Goal: Task Accomplishment & Management: Complete application form

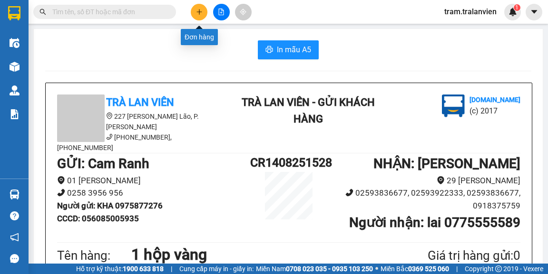
click at [195, 9] on button at bounding box center [199, 12] width 17 height 17
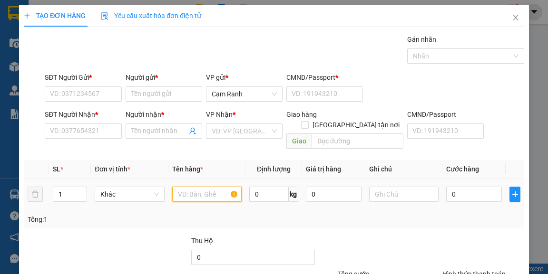
click at [198, 187] on input "text" at bounding box center [207, 194] width 70 height 15
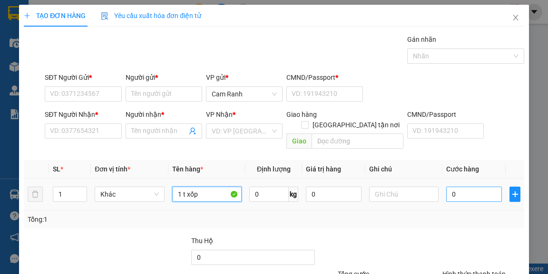
type input "1 t xốp"
click at [465, 187] on input "0" at bounding box center [474, 194] width 56 height 15
type input "7"
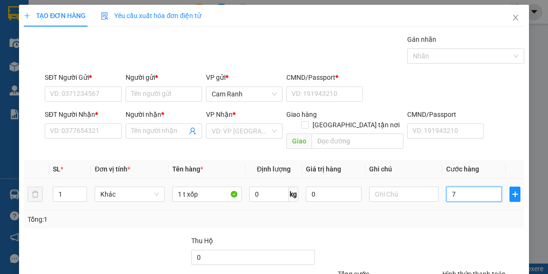
type input "70"
type input "70.000"
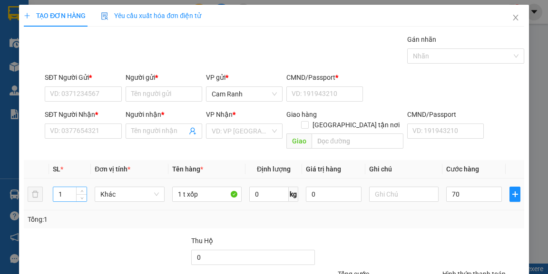
type input "70.000"
drag, startPoint x: 63, startPoint y: 181, endPoint x: 54, endPoint y: 182, distance: 9.1
click at [54, 187] on input "1" at bounding box center [70, 194] width 34 height 14
type input "2"
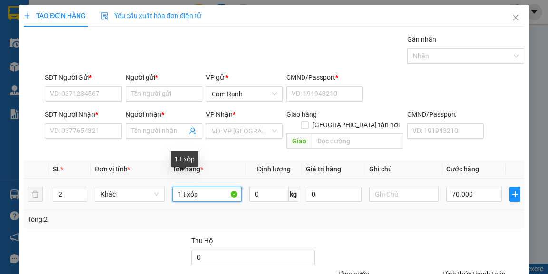
click at [178, 187] on input "1 t xốp" at bounding box center [207, 194] width 70 height 15
type input "2 t xốp"
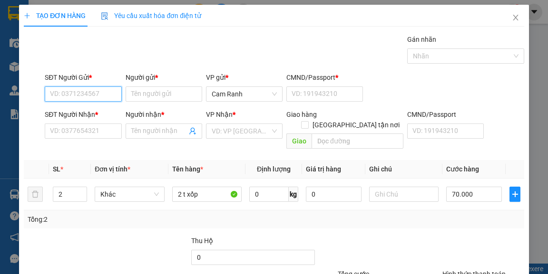
click at [91, 91] on input "SĐT Người Gửi *" at bounding box center [83, 94] width 77 height 15
type input "0931303493"
click at [139, 97] on input "Người gửi *" at bounding box center [164, 94] width 77 height 15
type input "g"
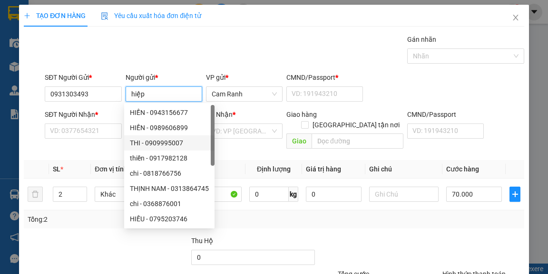
type input "hiệp"
click at [92, 139] on div "SĐT Người Nhận * VD: 0377654321" at bounding box center [83, 125] width 77 height 33
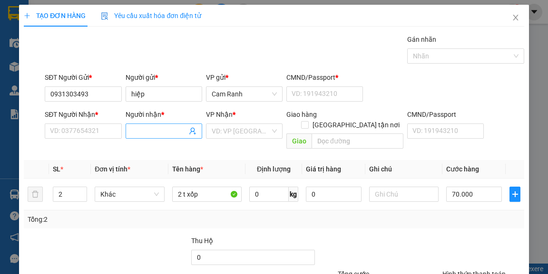
click at [143, 132] on input "Người nhận *" at bounding box center [159, 131] width 56 height 10
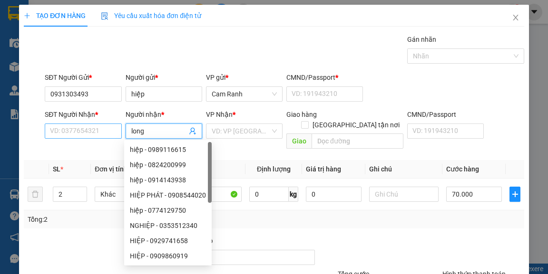
type input "long"
click at [107, 125] on input "SĐT Người Nhận *" at bounding box center [83, 131] width 77 height 15
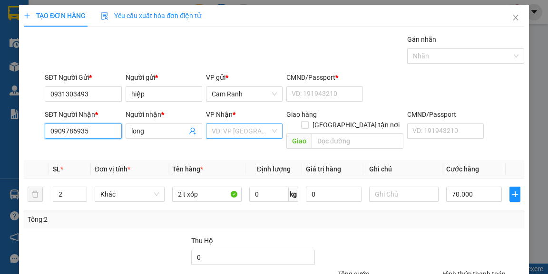
type input "0909786935"
click at [240, 129] on input "search" at bounding box center [241, 131] width 58 height 14
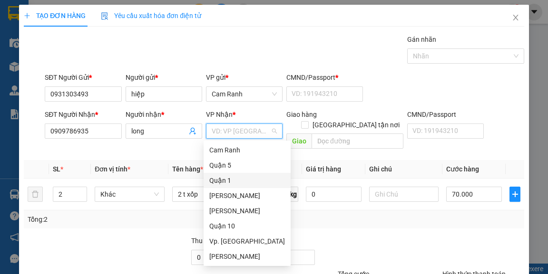
click at [234, 179] on div "Quận 1" at bounding box center [247, 180] width 76 height 10
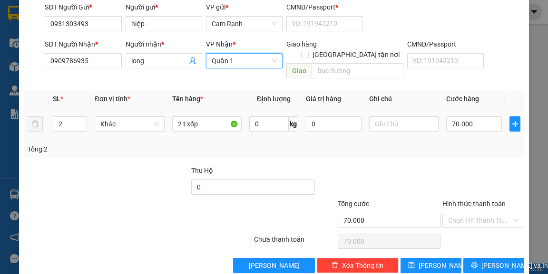
scroll to position [77, 0]
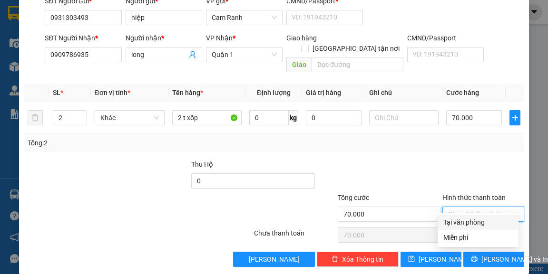
click at [480, 207] on input "Hình thức thanh toán" at bounding box center [480, 214] width 64 height 14
click at [469, 224] on div "Tại văn phòng" at bounding box center [477, 222] width 69 height 10
type input "0"
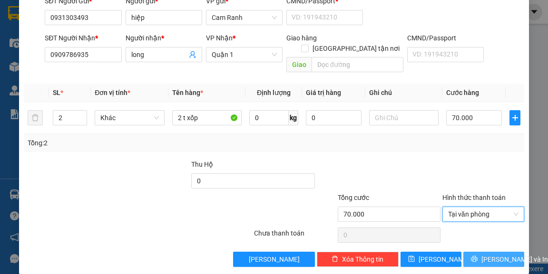
click at [481, 254] on span "[PERSON_NAME] và In" at bounding box center [514, 259] width 67 height 10
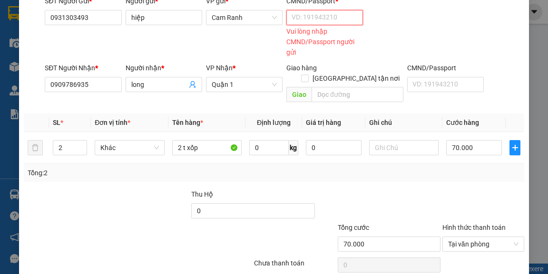
click at [312, 19] on input "CMND/Passport *" at bounding box center [324, 17] width 77 height 15
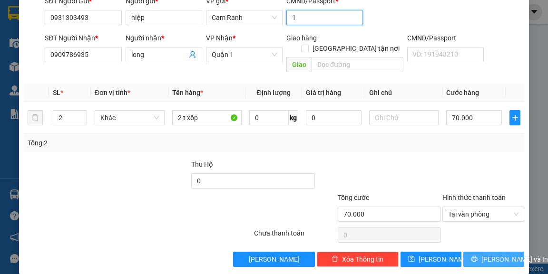
type input "1"
click at [500, 254] on span "[PERSON_NAME] và In" at bounding box center [514, 259] width 67 height 10
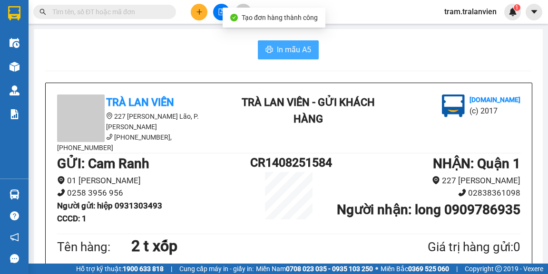
click at [312, 49] on button "In mẫu A5" at bounding box center [288, 49] width 61 height 19
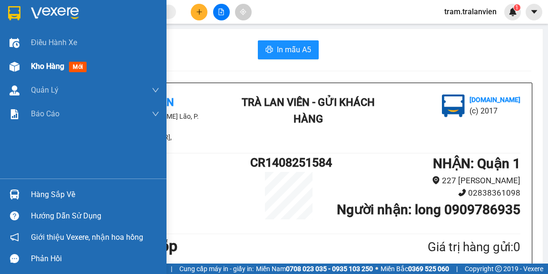
drag, startPoint x: 36, startPoint y: 67, endPoint x: 45, endPoint y: 64, distance: 9.5
click at [36, 67] on span "Kho hàng" at bounding box center [47, 66] width 33 height 9
